Goal: Task Accomplishment & Management: Manage account settings

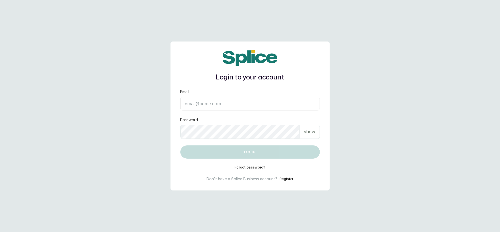
click at [297, 105] on input "Email" at bounding box center [249, 104] width 139 height 14
type input "L"
type input "layo@withsplice.com"
click at [303, 125] on div "show" at bounding box center [309, 132] width 20 height 14
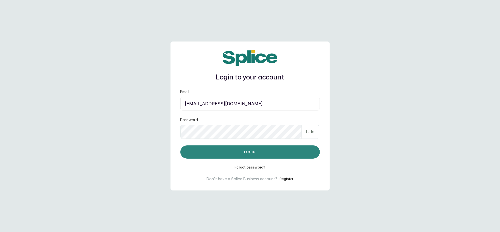
click at [191, 150] on button "Log in" at bounding box center [249, 151] width 139 height 13
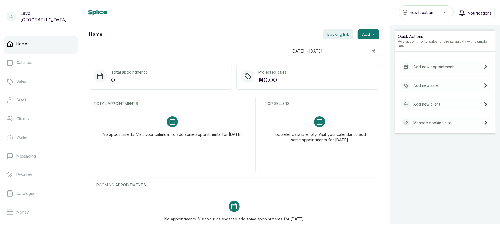
click at [429, 11] on span "new location" at bounding box center [421, 13] width 23 height 6
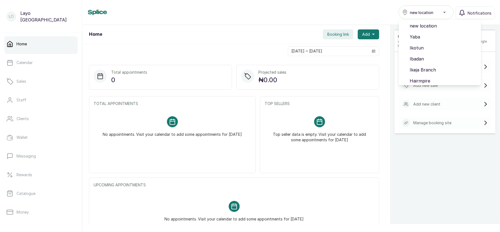
scroll to position [46, 0]
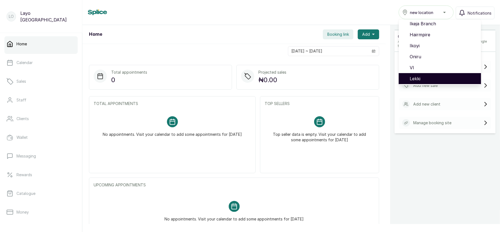
click at [421, 73] on li "Lekki" at bounding box center [439, 78] width 82 height 11
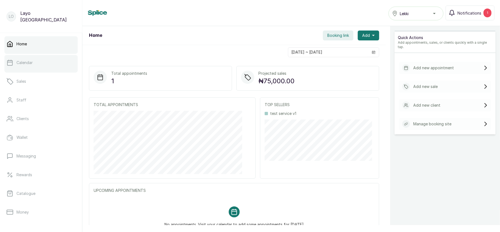
click at [48, 68] on link "Calendar" at bounding box center [40, 62] width 73 height 15
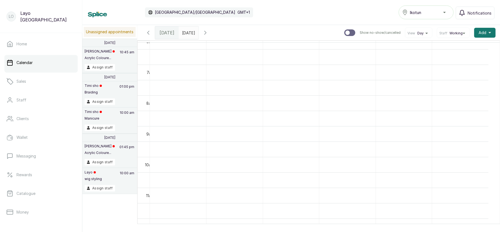
click at [434, 11] on div "Ikotun" at bounding box center [426, 12] width 48 height 7
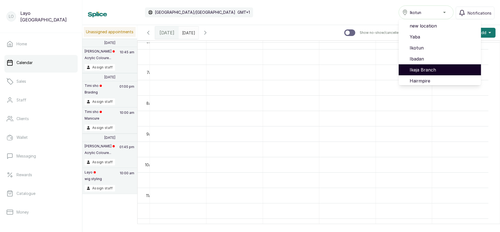
click at [421, 69] on span "Ikeja Branch" at bounding box center [442, 69] width 67 height 7
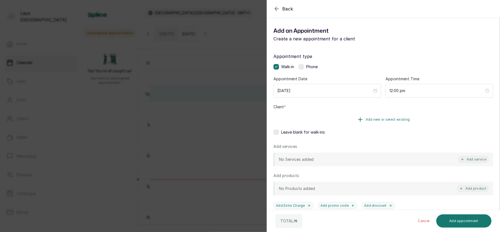
click at [369, 122] on button "Add new or select existing" at bounding box center [382, 119] width 219 height 15
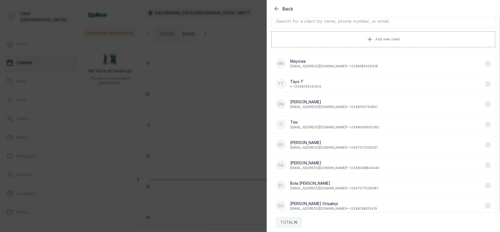
scroll to position [24, 0]
click at [333, 129] on p "[EMAIL_ADDRESS][DOMAIN_NAME] • [PHONE_NUMBER]" at bounding box center [334, 127] width 89 height 4
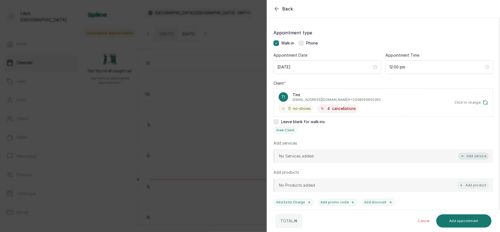
click at [467, 154] on button "Add service" at bounding box center [473, 155] width 31 height 7
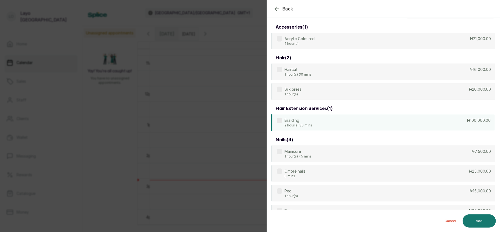
click at [342, 121] on div "Braiding 2 hour(s) 30 mins ₦100,000.00" at bounding box center [383, 122] width 224 height 17
click at [342, 89] on div "Silk press 1 hour(s) ₦20,000.00" at bounding box center [383, 91] width 224 height 17
click at [336, 127] on div "Braiding 2 hour(s) 30 mins ₦100,000.00" at bounding box center [383, 122] width 224 height 17
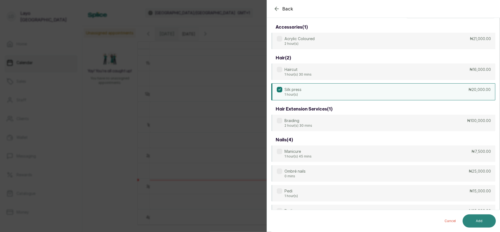
click at [479, 222] on button "Add" at bounding box center [478, 220] width 33 height 13
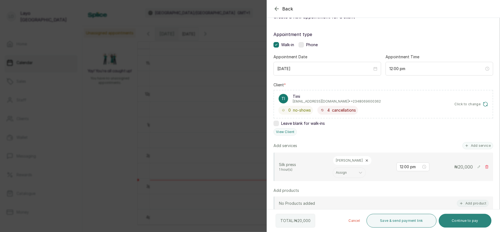
click at [472, 219] on button "Continue to pay" at bounding box center [464, 220] width 53 height 14
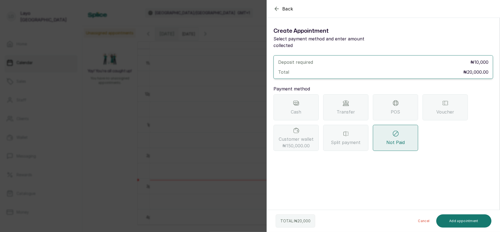
click at [356, 111] on div "Transfer" at bounding box center [345, 107] width 45 height 26
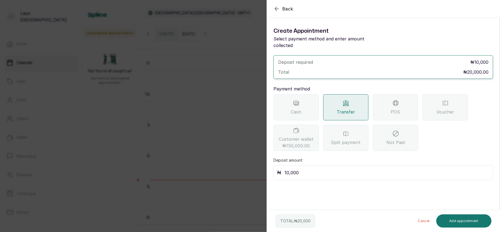
click at [318, 174] on input "10,000" at bounding box center [386, 172] width 205 height 8
type input "1"
type input "20,000"
click at [464, 221] on button "Add appointment" at bounding box center [463, 220] width 55 height 13
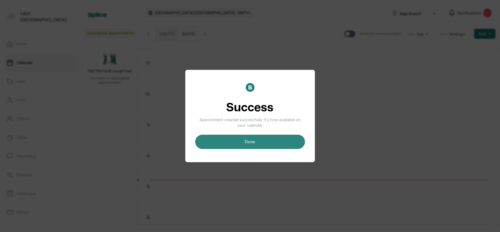
click at [280, 146] on button "done" at bounding box center [250, 141] width 110 height 14
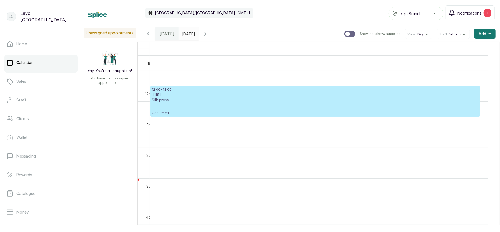
click at [239, 108] on p "Confirmed" at bounding box center [315, 109] width 326 height 12
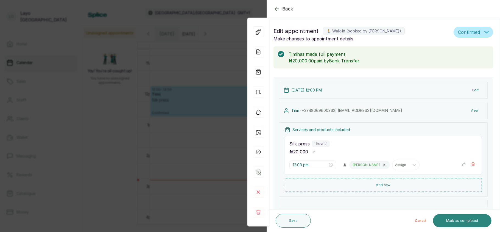
click at [461, 222] on button "Mark as completed" at bounding box center [462, 220] width 58 height 13
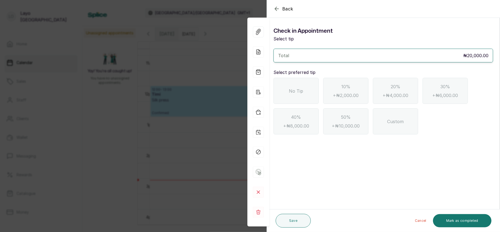
click at [304, 95] on div "No Tip" at bounding box center [295, 91] width 45 height 26
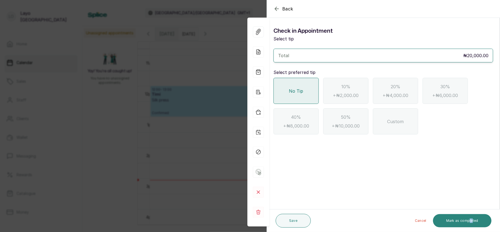
drag, startPoint x: 472, startPoint y: 227, endPoint x: 466, endPoint y: 223, distance: 7.1
click at [466, 223] on div "Cancel Mark as completed" at bounding box center [402, 221] width 178 height 18
click at [466, 223] on button "Mark as completed" at bounding box center [462, 220] width 58 height 13
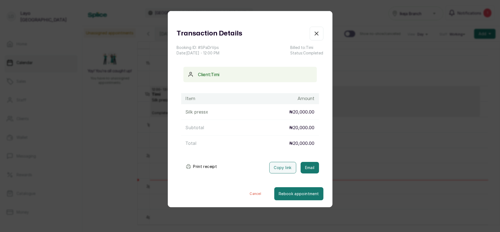
click at [206, 167] on button "Print receipt" at bounding box center [201, 166] width 40 height 11
click at [201, 167] on button "Print receipt" at bounding box center [201, 166] width 40 height 11
click at [102, 111] on div "Transaction Details Booking ID: # SPaDrVps Date: 14 Oct, 2025 ・ 12:00 PM Billed…" at bounding box center [250, 116] width 500 height 232
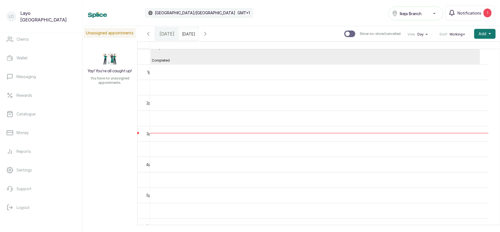
scroll to position [387, 0]
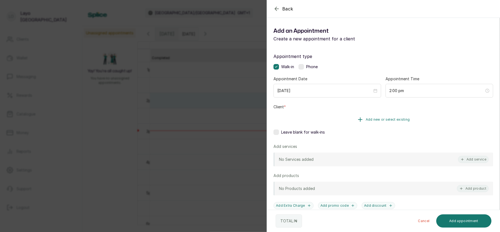
click at [377, 120] on span "Add new or select existing" at bounding box center [387, 119] width 44 height 4
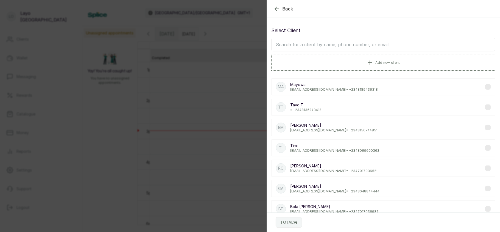
click at [318, 145] on p "Timi" at bounding box center [334, 145] width 89 height 5
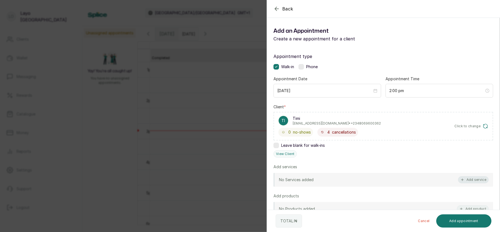
click at [464, 179] on button "Add service" at bounding box center [473, 179] width 31 height 7
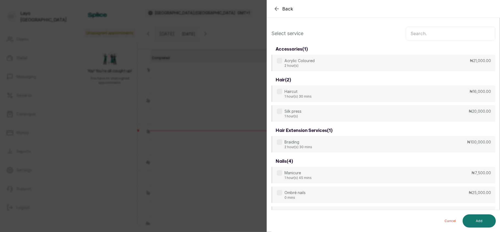
scroll to position [22, 0]
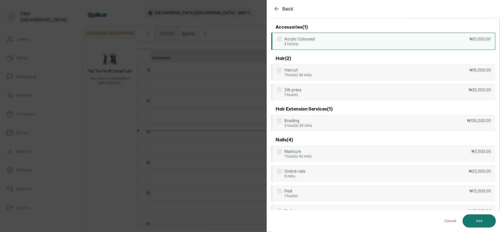
click at [384, 38] on div "Acrylic Coloured 2 hour(s) ₦21,000.00" at bounding box center [383, 41] width 224 height 17
click at [478, 222] on button "Add" at bounding box center [478, 220] width 33 height 13
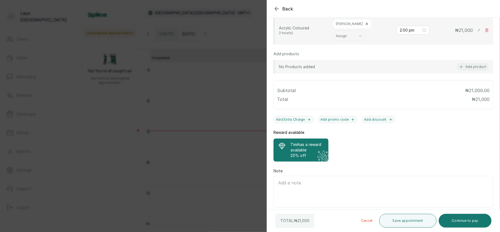
scroll to position [171, 0]
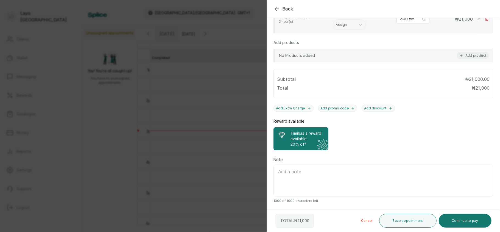
click at [201, 162] on div "Back Add Appointment Add an Appointment Create a new appointment for a client A…" at bounding box center [250, 116] width 500 height 232
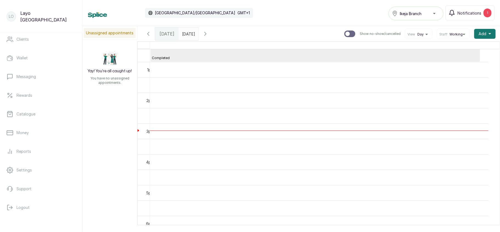
click at [407, 18] on button "Ikeja Branch" at bounding box center [415, 14] width 55 height 14
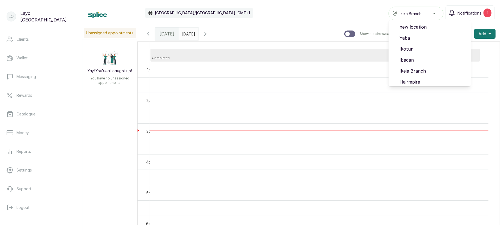
scroll to position [46, 0]
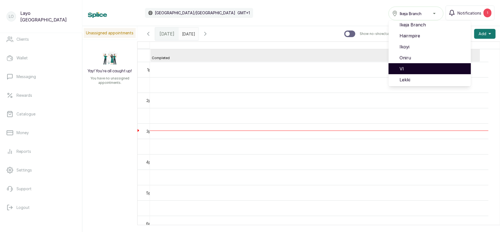
click at [411, 67] on span "VI" at bounding box center [432, 68] width 67 height 7
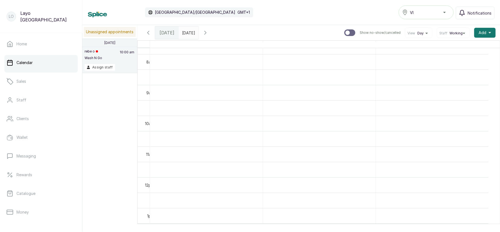
scroll to position [246, 0]
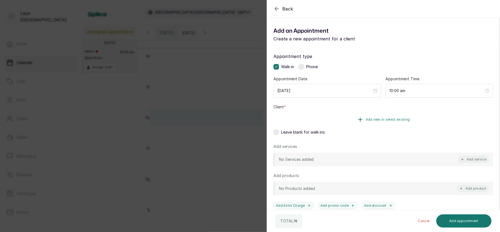
click at [387, 118] on span "Add new or select existing" at bounding box center [387, 119] width 44 height 4
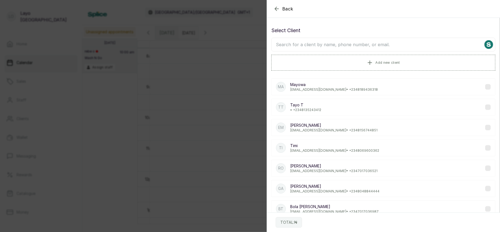
click at [324, 152] on p "[EMAIL_ADDRESS][DOMAIN_NAME] • [PHONE_NUMBER]" at bounding box center [334, 150] width 89 height 4
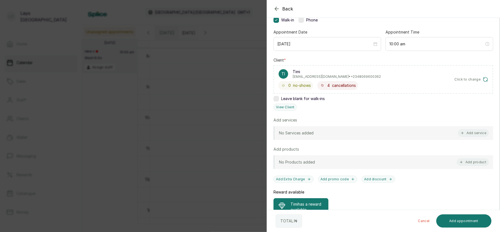
scroll to position [47, 0]
click at [468, 132] on button "Add service" at bounding box center [473, 132] width 31 height 7
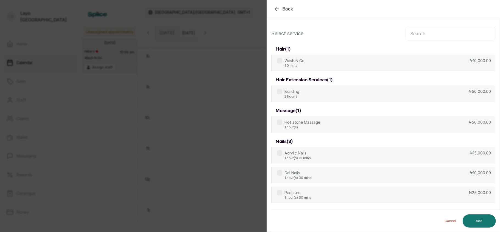
scroll to position [0, 0]
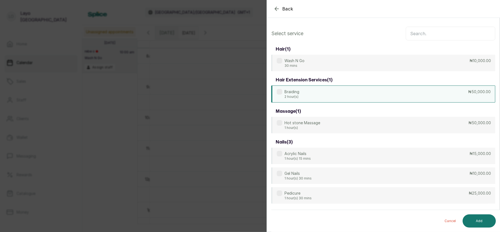
click at [396, 91] on div "Braiding 2 hour(s) ₦50,000.00" at bounding box center [383, 93] width 224 height 17
click at [481, 221] on button "Add" at bounding box center [478, 220] width 33 height 13
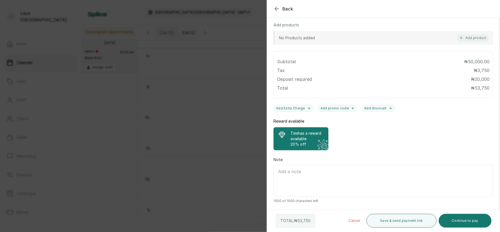
scroll to position [188, 0]
click at [201, 114] on div "Back Add Appointment Add an Appointment Create a new appointment for a client A…" at bounding box center [250, 116] width 500 height 232
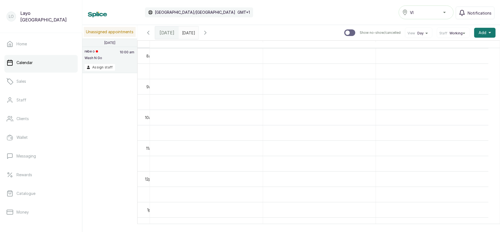
scroll to position [79, 0]
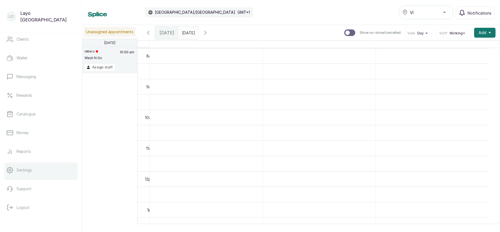
click at [38, 169] on link "Settings" at bounding box center [40, 169] width 73 height 15
